Goal: Task Accomplishment & Management: Manage account settings

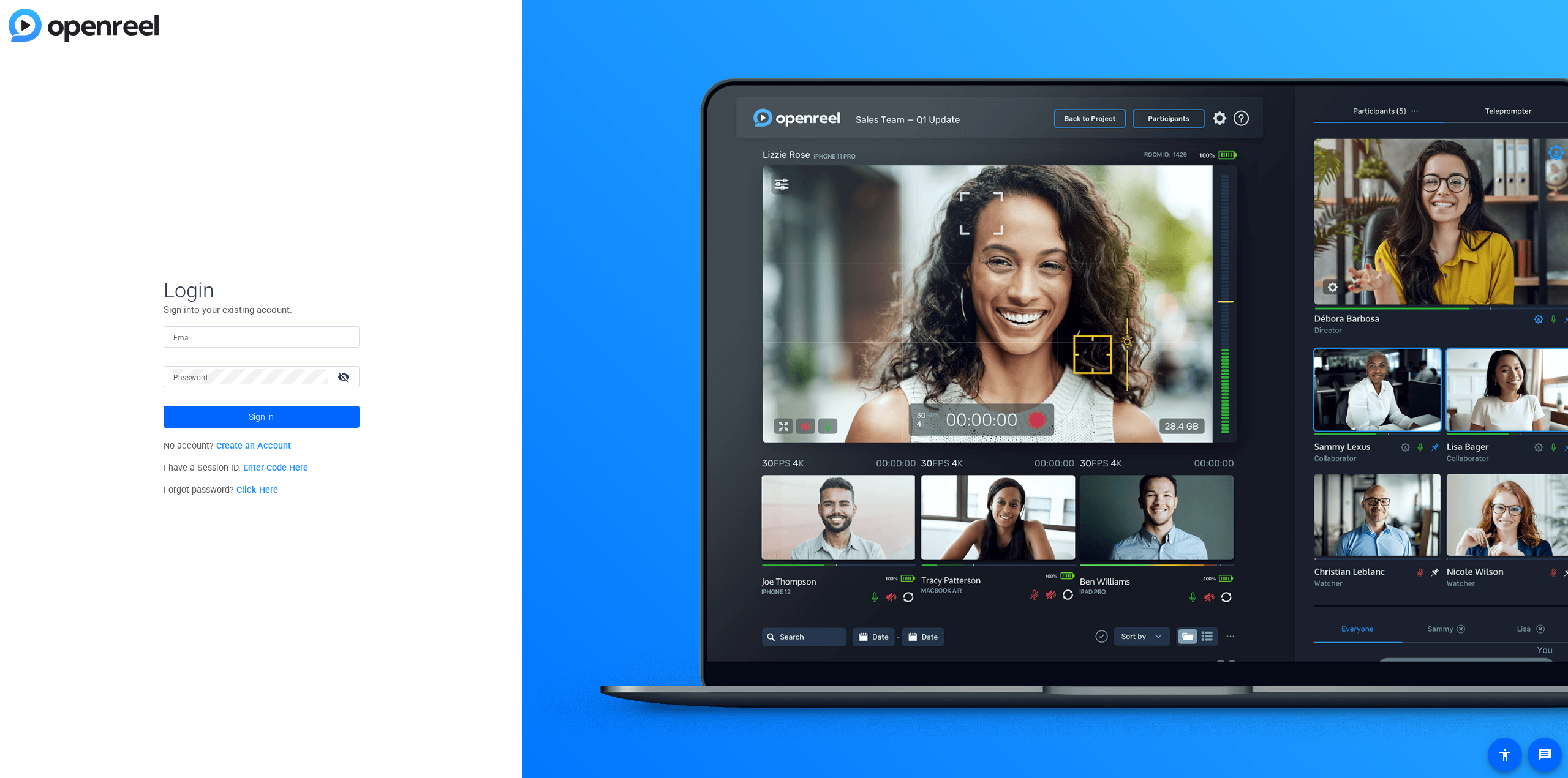
type input "[PERSON_NAME][EMAIL_ADDRESS][DOMAIN_NAME]"
click at [283, 414] on span at bounding box center [261, 417] width 196 height 29
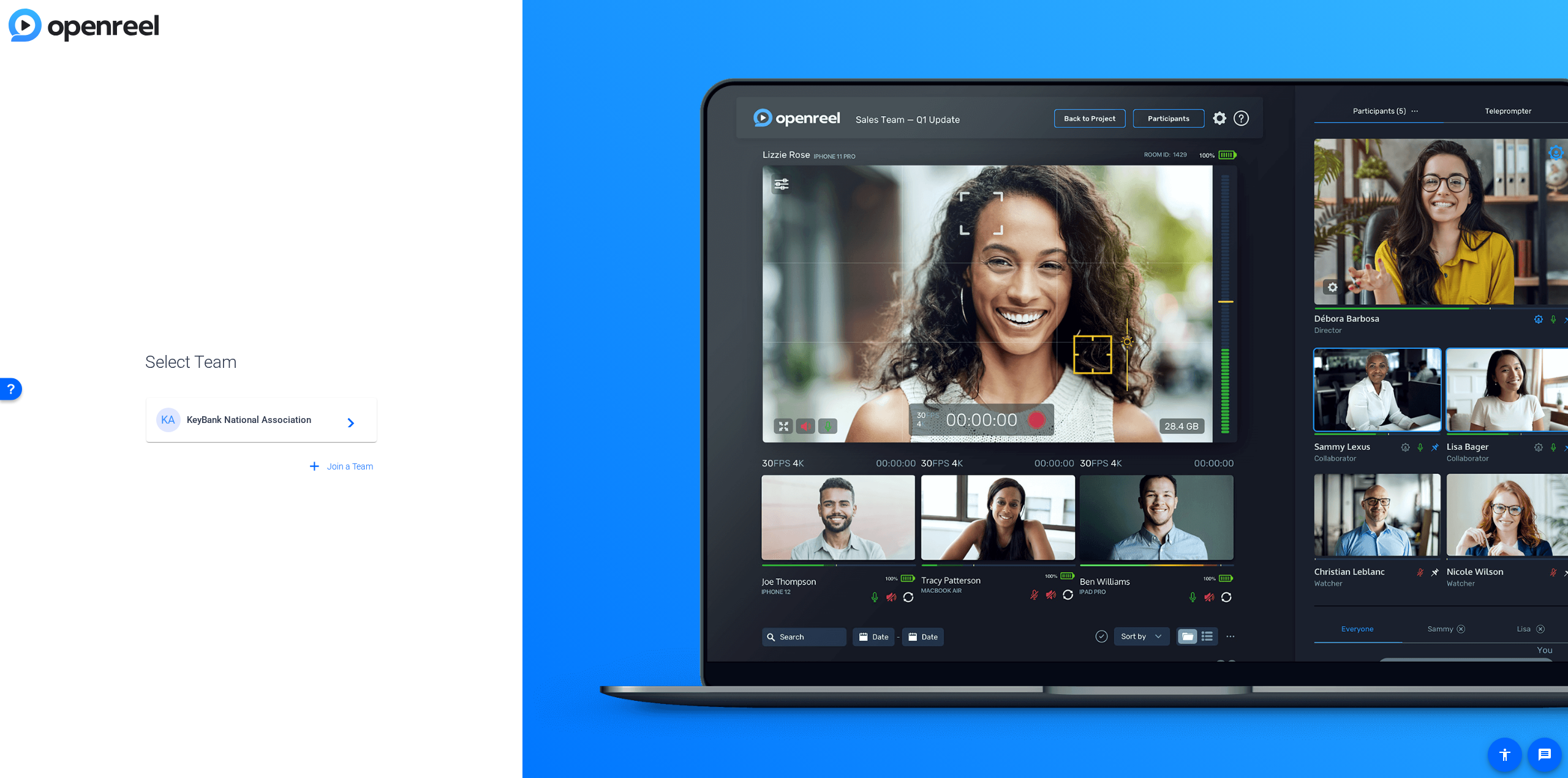
click at [291, 422] on span "KeyBank National Association" at bounding box center [263, 420] width 153 height 11
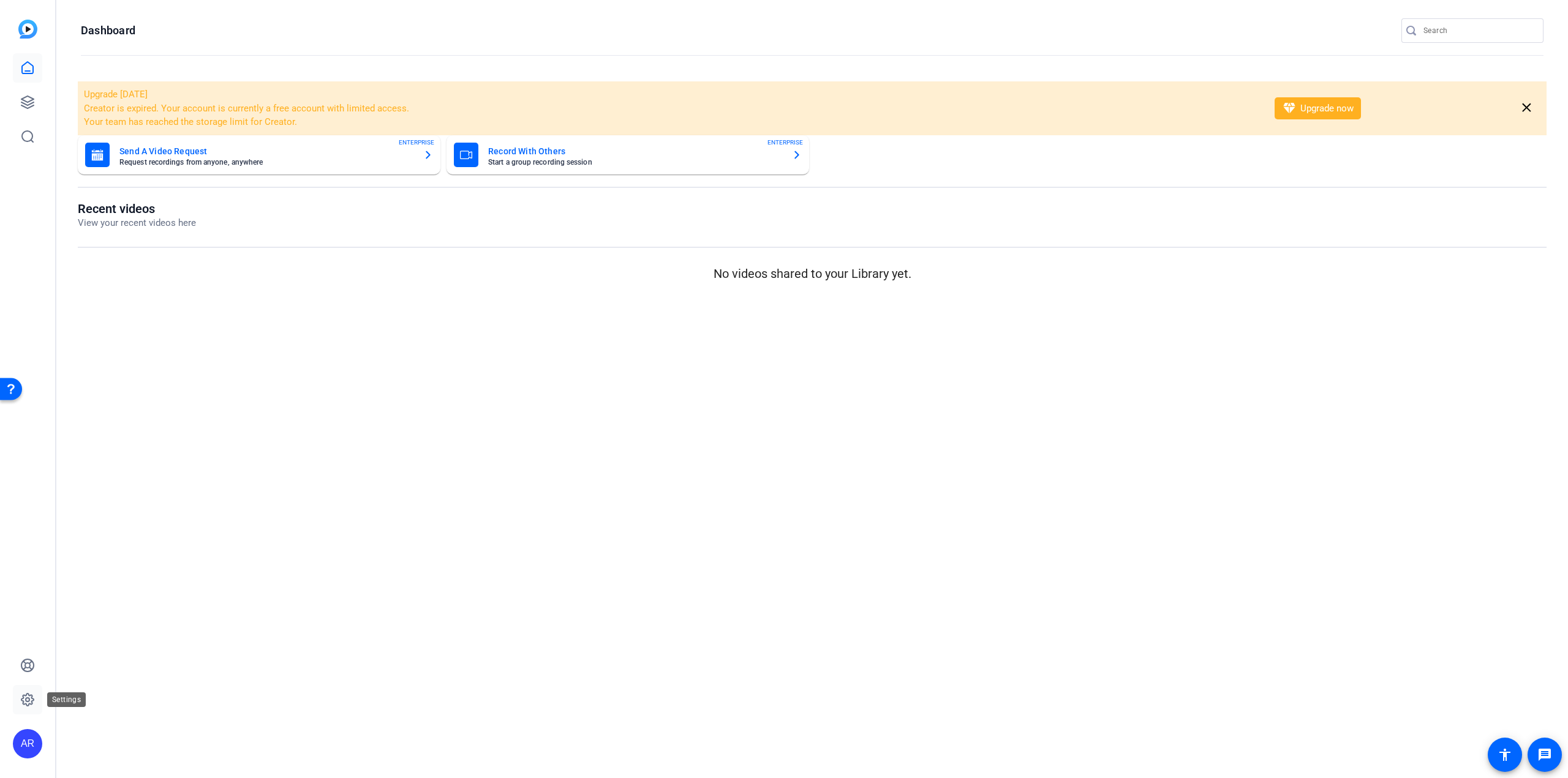
click at [27, 700] on icon at bounding box center [28, 700] width 15 height 15
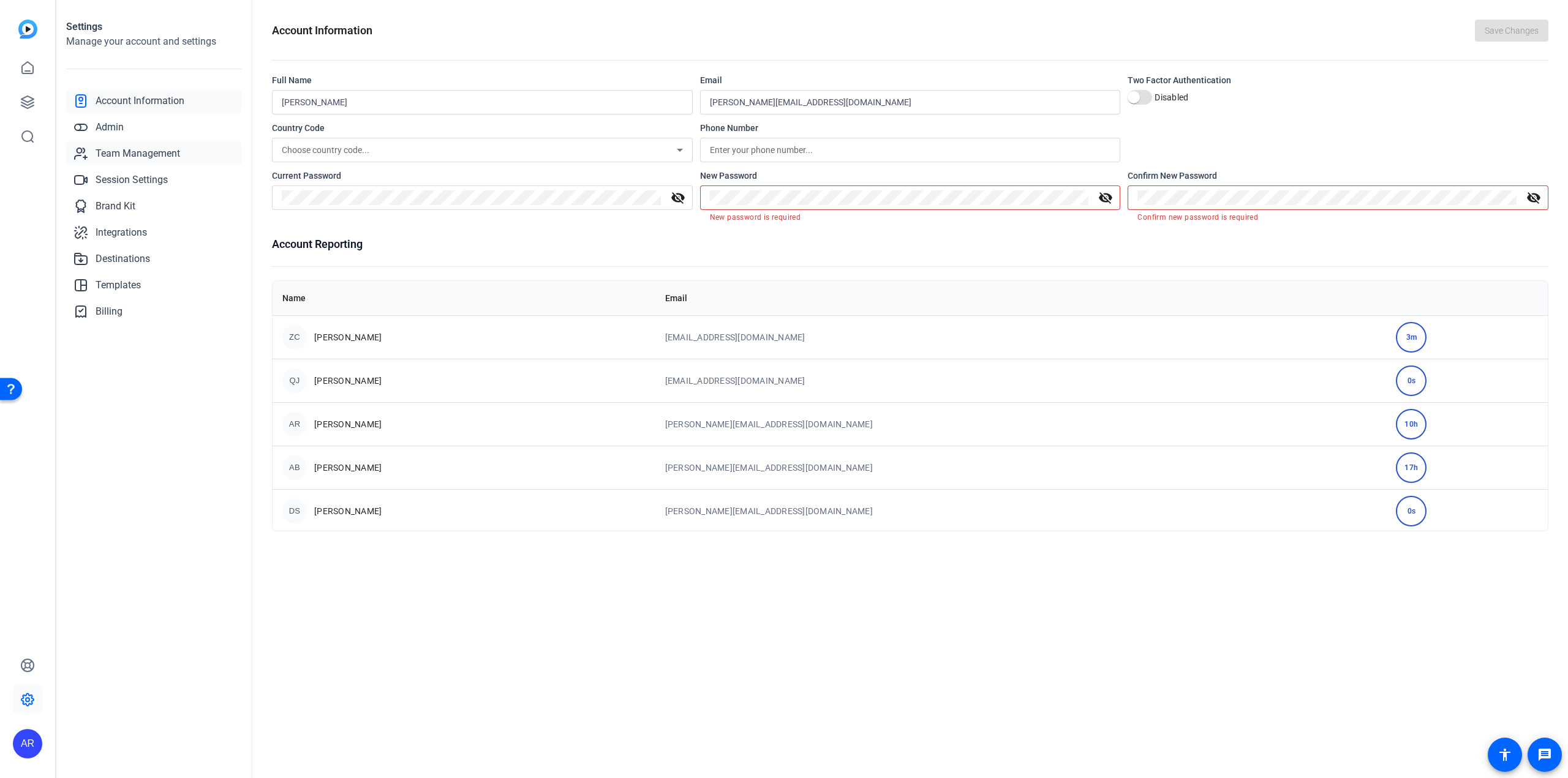
click at [123, 157] on span "Team Management" at bounding box center [137, 154] width 84 height 15
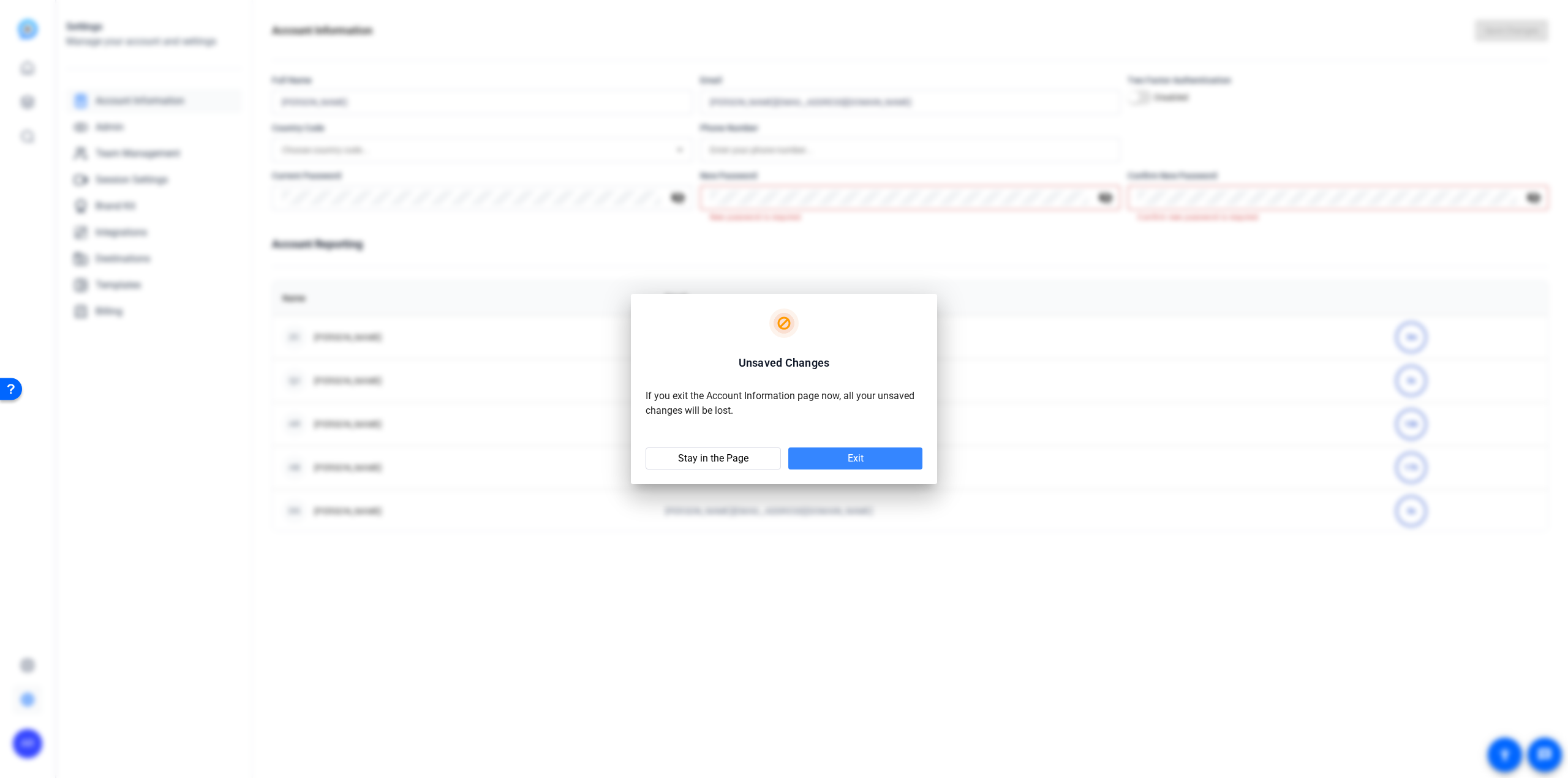
click at [882, 461] on span at bounding box center [855, 458] width 134 height 29
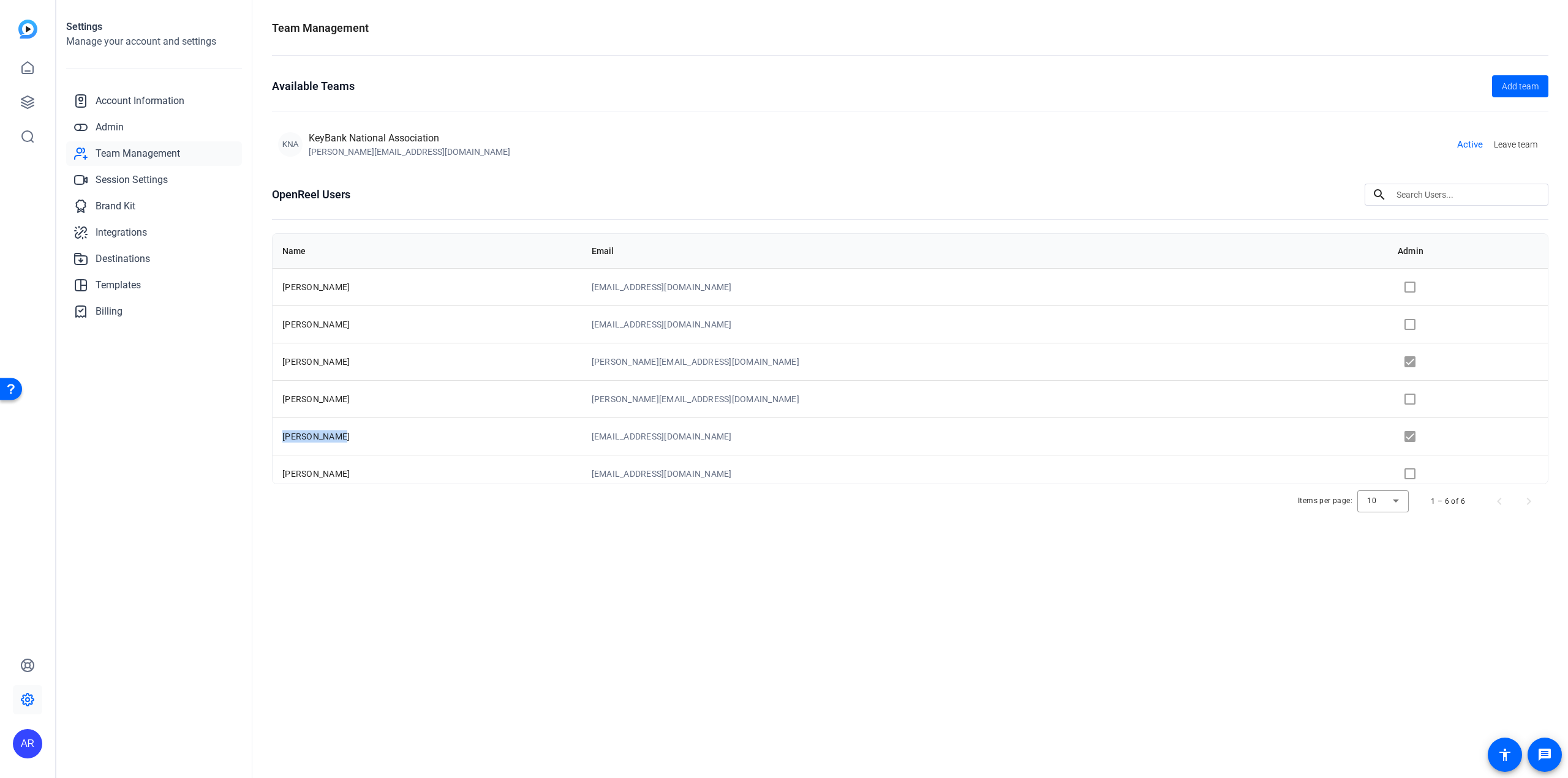
drag, startPoint x: 344, startPoint y: 432, endPoint x: 276, endPoint y: 434, distance: 68.0
click at [276, 434] on td "[PERSON_NAME]" at bounding box center [427, 436] width 309 height 38
copy span "[PERSON_NAME]"
click at [342, 475] on span "[PERSON_NAME]" at bounding box center [316, 474] width 68 height 10
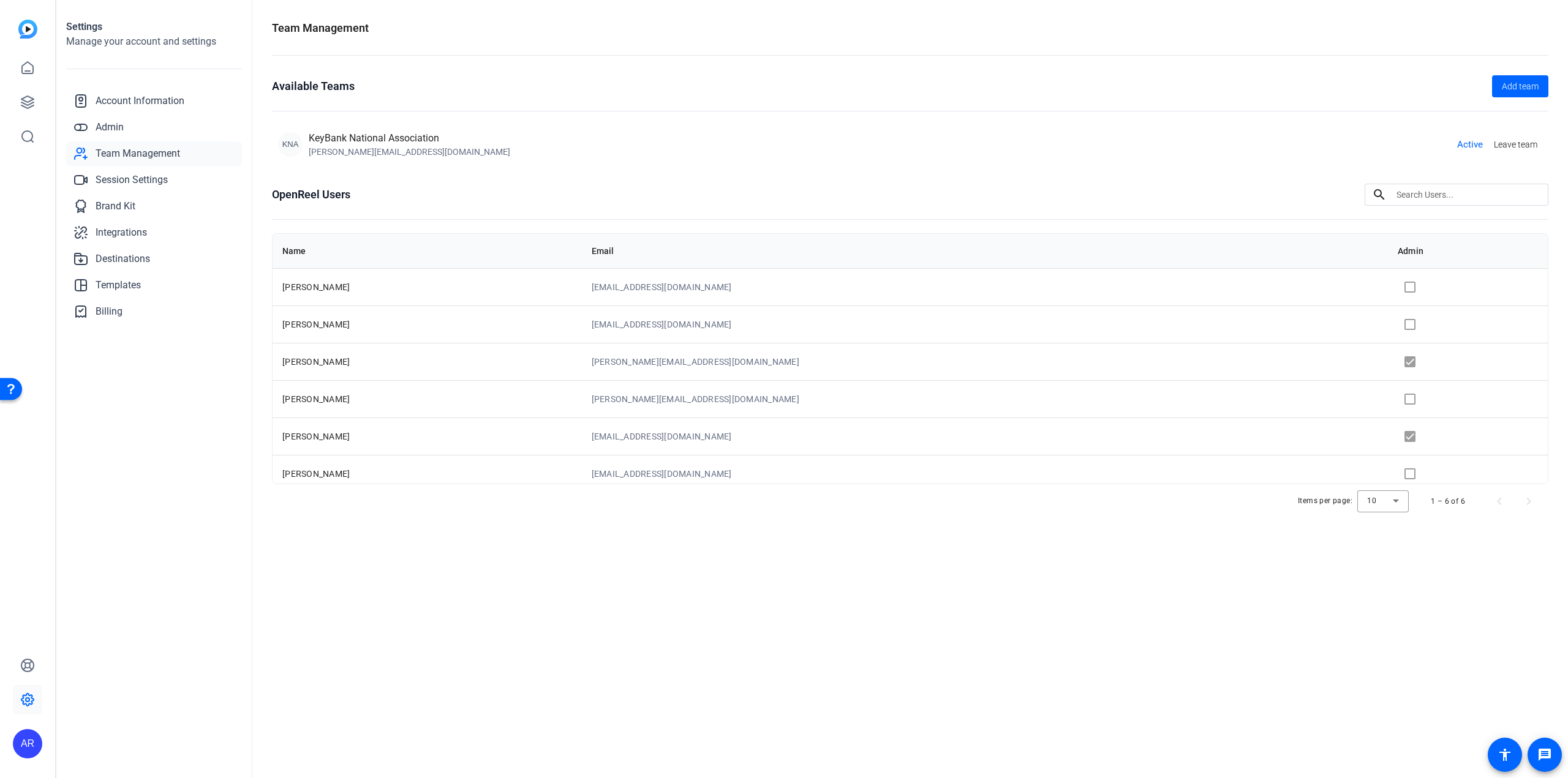
copy span "Bardonaro"
